Goal: Task Accomplishment & Management: Manage account settings

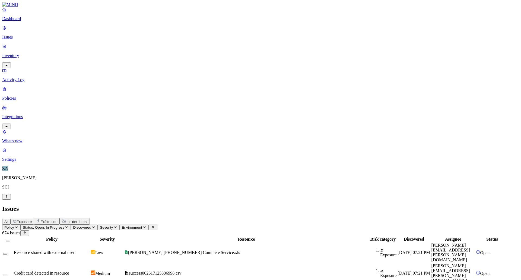
click at [32, 21] on p "Dashboard" at bounding box center [260, 18] width 517 height 5
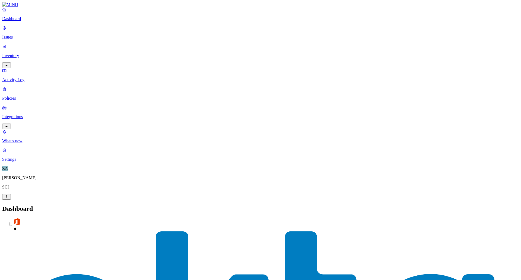
click at [21, 35] on p "Issues" at bounding box center [260, 37] width 517 height 5
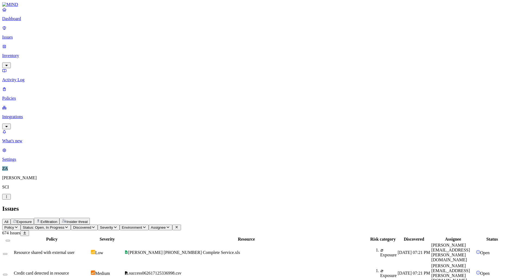
click at [170, 225] on icon "button" at bounding box center [168, 227] width 4 height 4
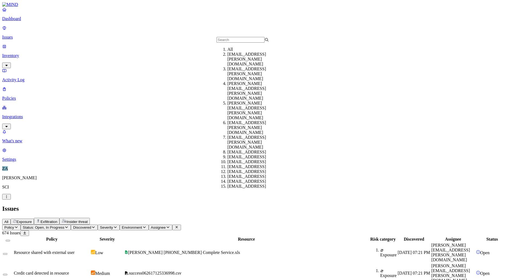
click at [231, 41] on input "text" at bounding box center [241, 40] width 48 height 6
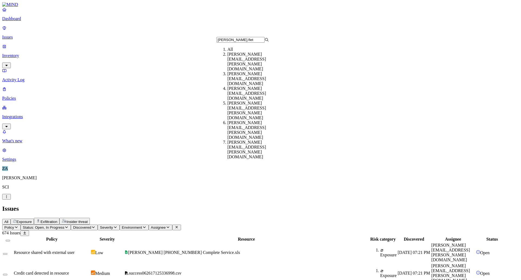
type input "zachary.flet"
click at [232, 63] on div "[PERSON_NAME][EMAIL_ADDRESS][PERSON_NAME][DOMAIN_NAME]" at bounding box center [254, 62] width 52 height 20
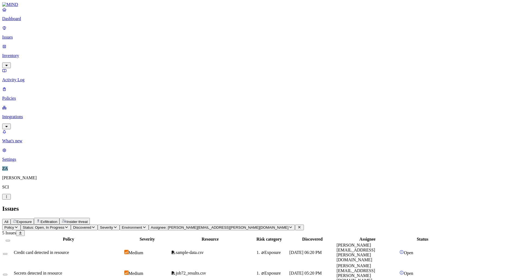
click at [62, 271] on span "Secrets detected in resource" at bounding box center [38, 273] width 48 height 5
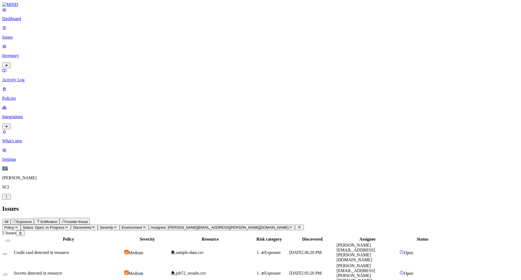
click at [146, 225] on div "Policy Status: Open, In Progress Discovered Severity Environment Assignee: [PER…" at bounding box center [260, 285] width 517 height 121
click at [62, 271] on span "Secrets detected in resource" at bounding box center [38, 273] width 48 height 5
click at [81, 263] on td "Secrets detected in resource" at bounding box center [69, 273] width 110 height 20
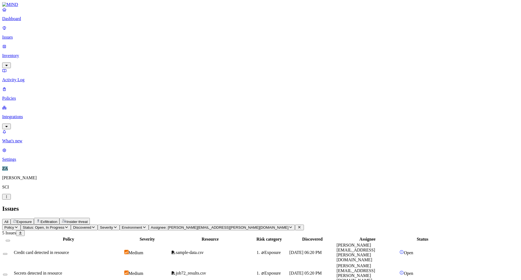
scroll to position [10, 0]
click at [26, 68] on link "Activity Log" at bounding box center [260, 75] width 517 height 14
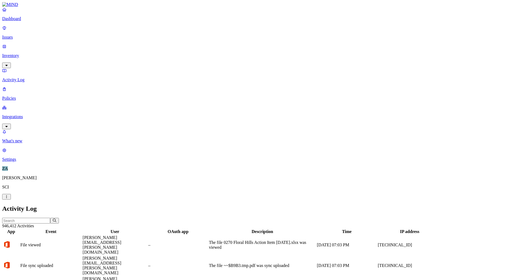
scroll to position [99, 0]
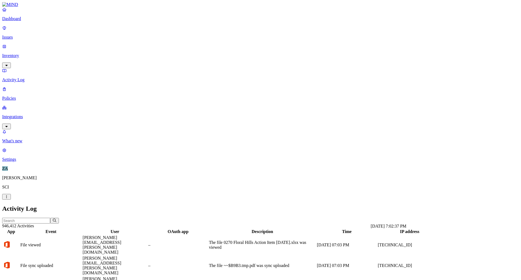
scroll to position [0, 0]
click at [8, 36] on link "Issues" at bounding box center [260, 33] width 517 height 14
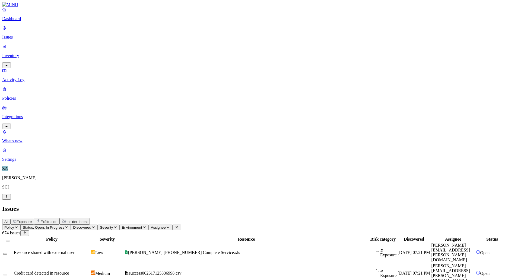
click at [166, 225] on span "Assignee" at bounding box center [158, 227] width 15 height 4
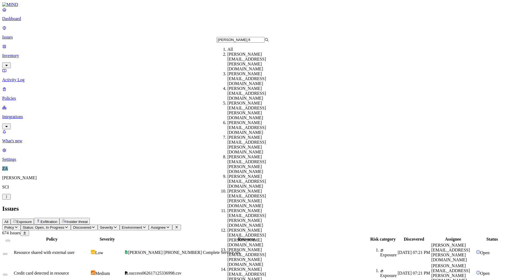
type input "[PERSON_NAME].fl"
click at [229, 61] on div "[PERSON_NAME][EMAIL_ADDRESS][PERSON_NAME][DOMAIN_NAME]" at bounding box center [254, 62] width 52 height 20
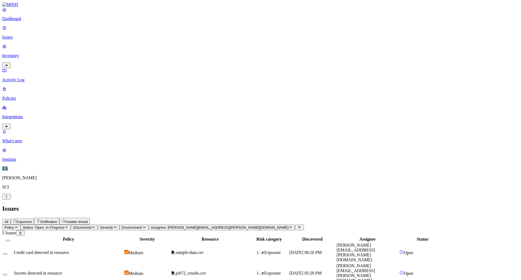
click at [62, 271] on span "Secrets detected in resource" at bounding box center [38, 273] width 48 height 5
click at [123, 271] on div "Secrets detected in resource" at bounding box center [68, 273] width 109 height 5
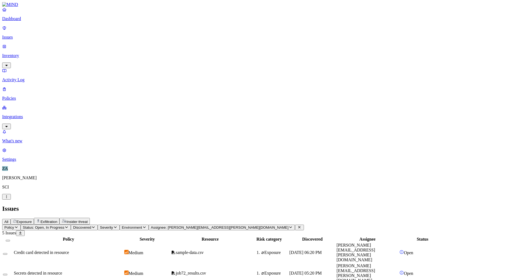
scroll to position [54, 0]
click at [19, 35] on p "Issues" at bounding box center [260, 37] width 517 height 5
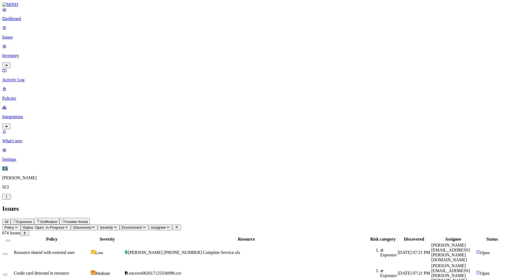
click at [22, 96] on p "Policies" at bounding box center [260, 98] width 517 height 5
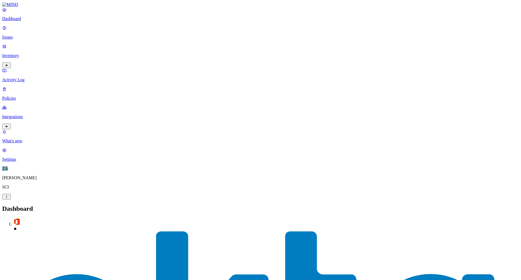
scroll to position [48, 0]
click at [18, 35] on p "Issues" at bounding box center [260, 37] width 517 height 5
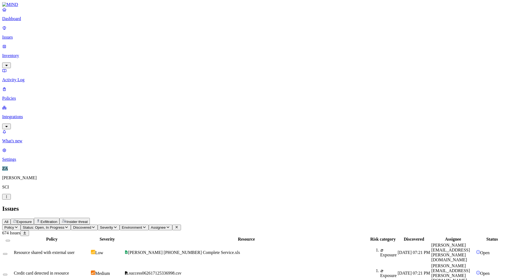
click at [19, 96] on p "Policies" at bounding box center [260, 98] width 517 height 5
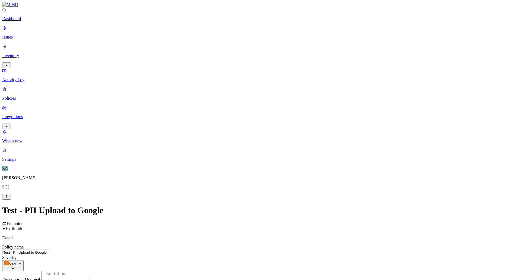
scroll to position [109, 0]
click at [228, 116] on label "Data type" at bounding box center [224, 114] width 8 height 10
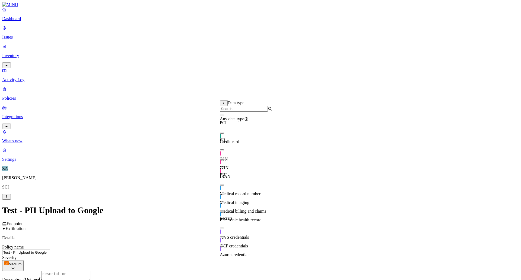
scroll to position [0, 0]
click at [224, 116] on button "button" at bounding box center [222, 116] width 4 height 2
click at [224, 117] on button "button" at bounding box center [222, 115] width 4 height 6
click at [224, 105] on icon at bounding box center [224, 103] width 4 height 3
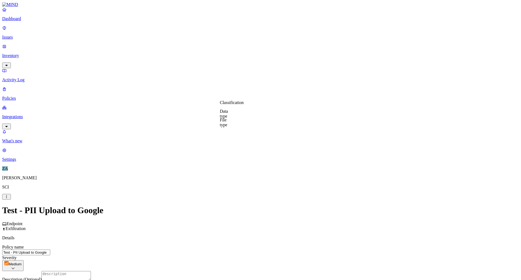
click at [228, 125] on label "File type" at bounding box center [224, 123] width 8 height 10
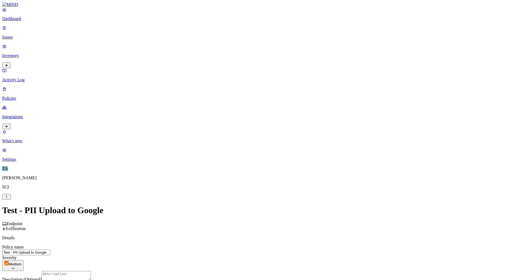
scroll to position [229, 0]
